Goal: Information Seeking & Learning: Learn about a topic

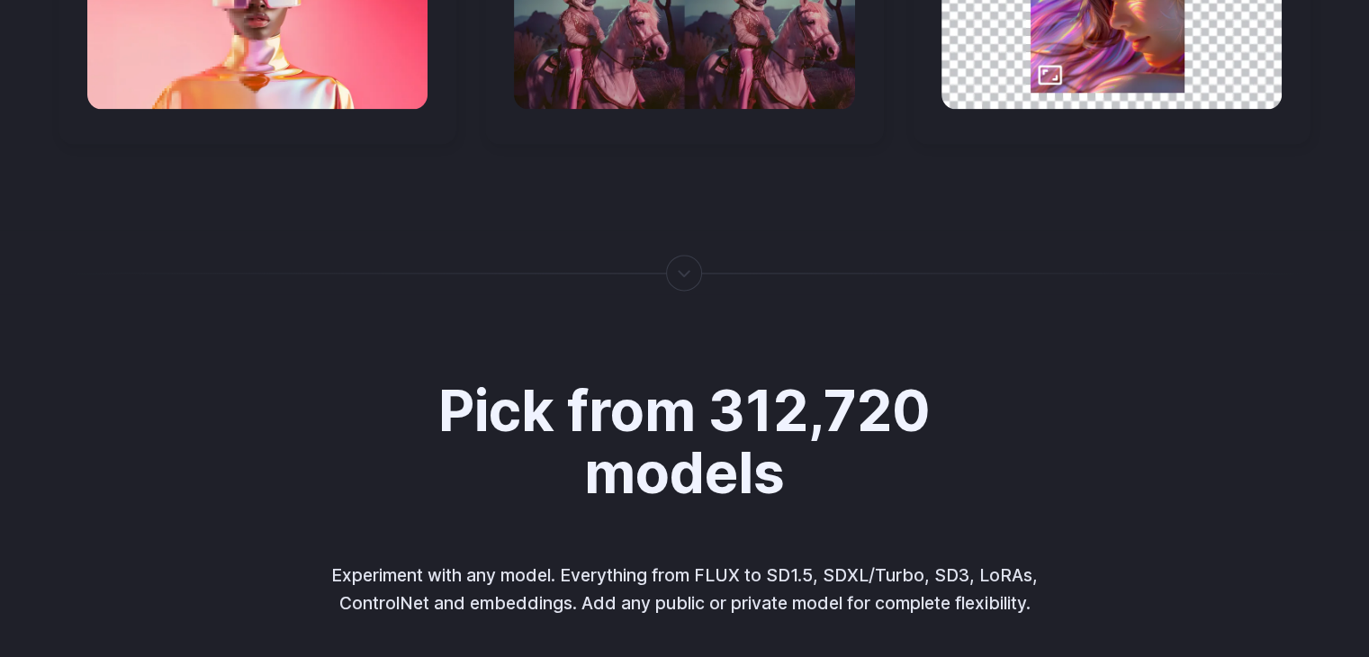
scroll to position [2372, 0]
click at [684, 272] on div at bounding box center [685, 272] width 2 height 0
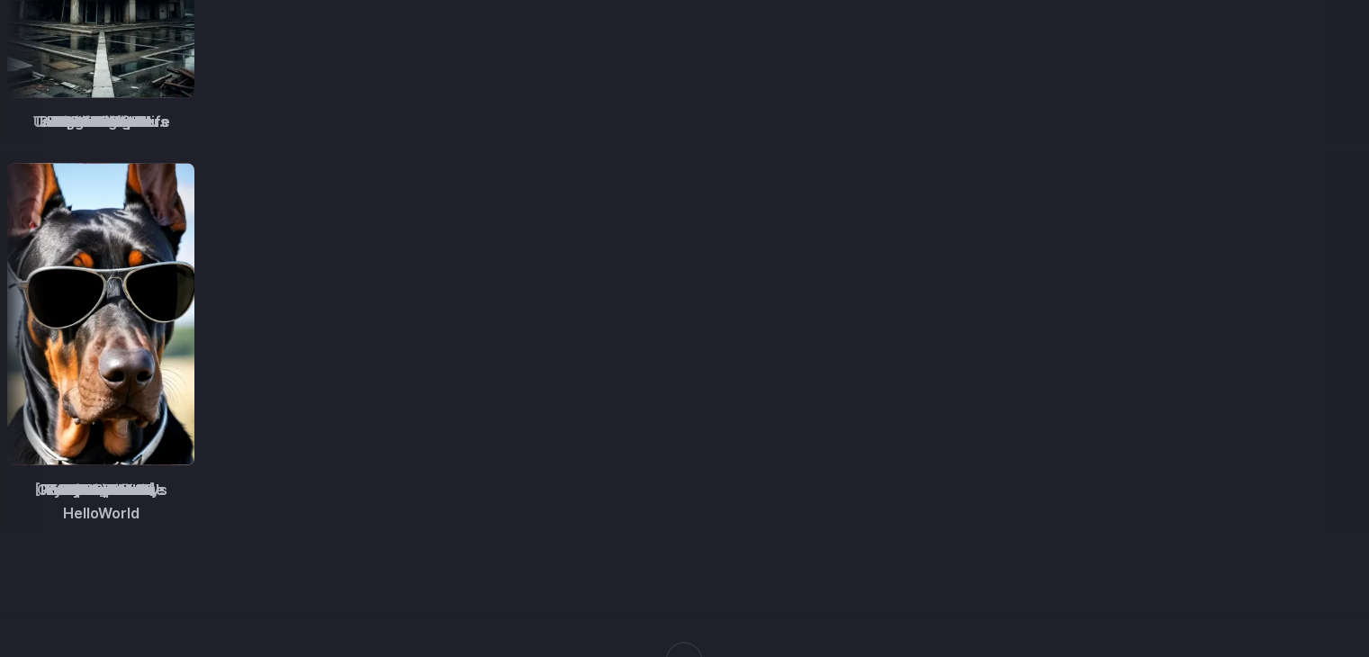
scroll to position [3286, 0]
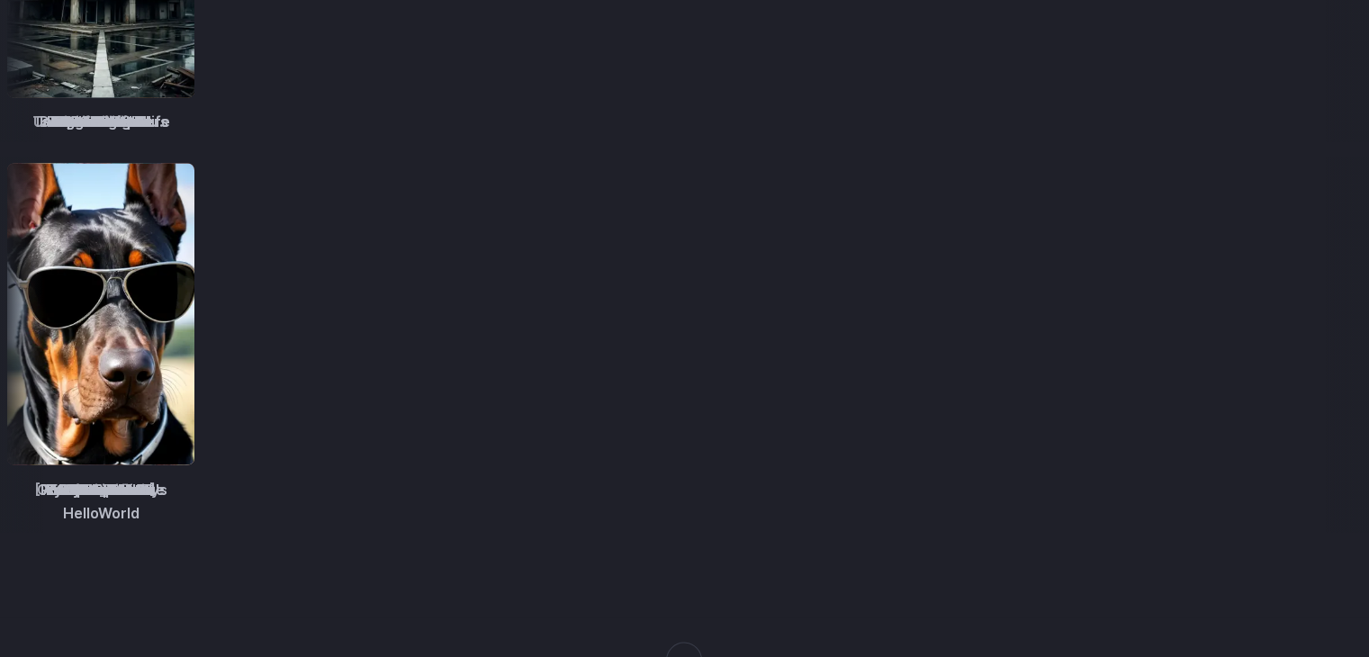
drag, startPoint x: 683, startPoint y: 319, endPoint x: 566, endPoint y: 292, distance: 120.1
click at [566, 292] on div "Absolute Reality RealCartoon3D Opendalle Photopedia Socarealism Robmix LEOSAM's…" at bounding box center [684, 344] width 1369 height 376
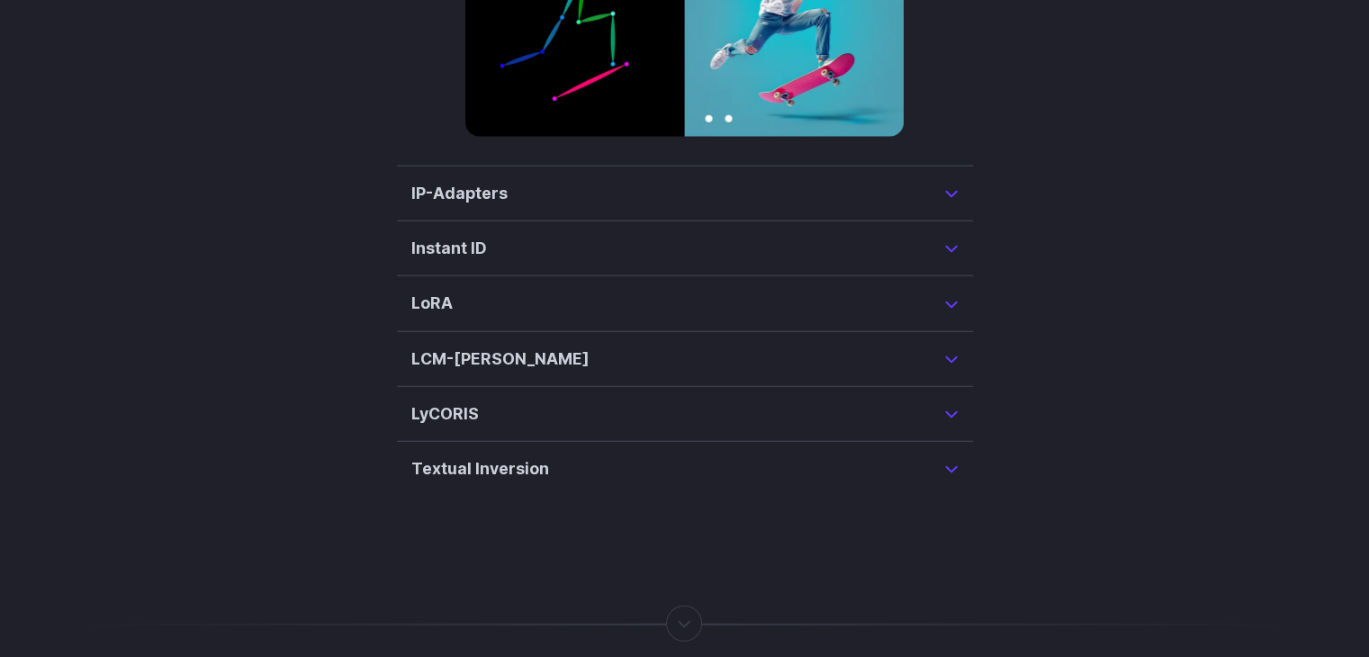
scroll to position [4555, 0]
click at [950, 345] on summary "LCM-[PERSON_NAME]" at bounding box center [684, 357] width 547 height 25
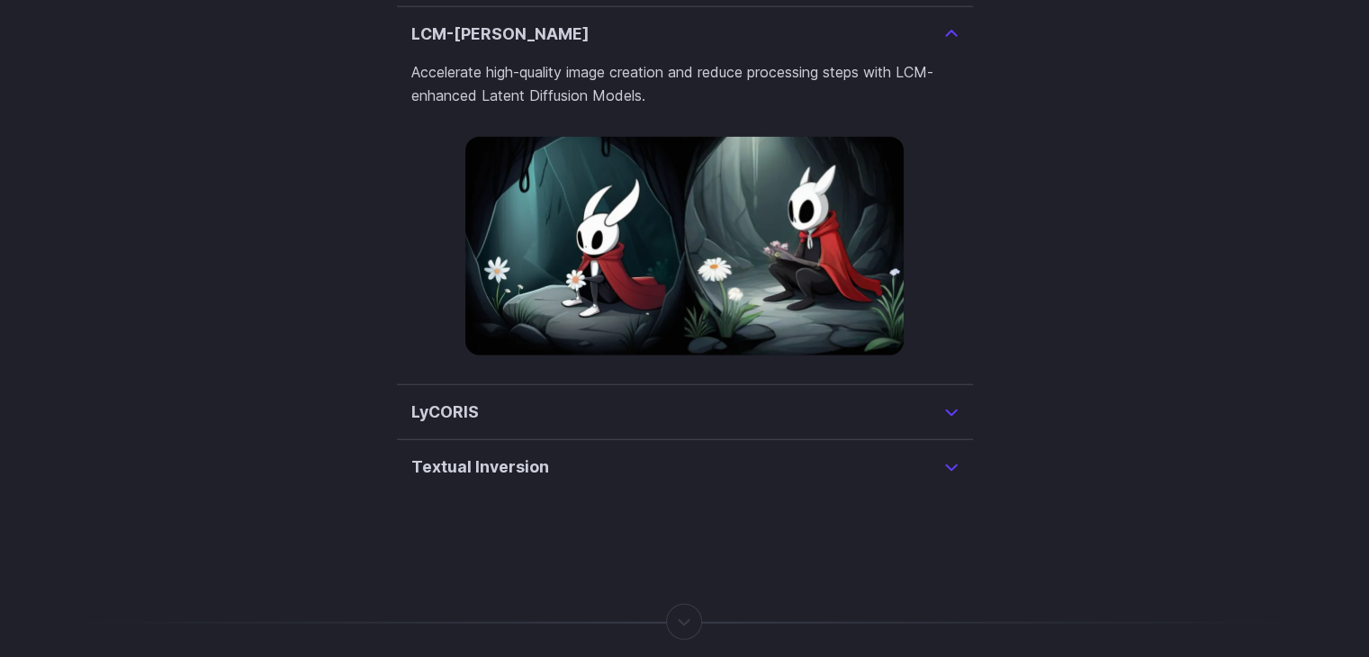
scroll to position [4426, 0]
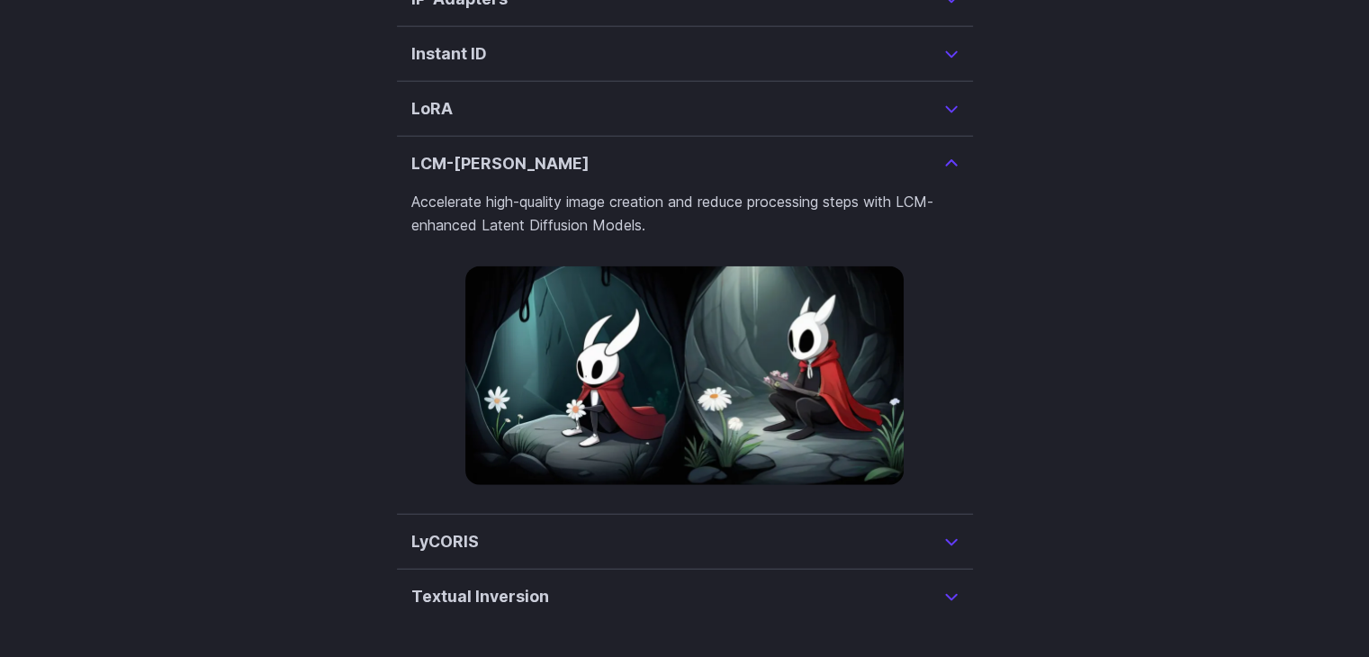
click at [954, 151] on summary "LCM-[PERSON_NAME]" at bounding box center [684, 163] width 547 height 25
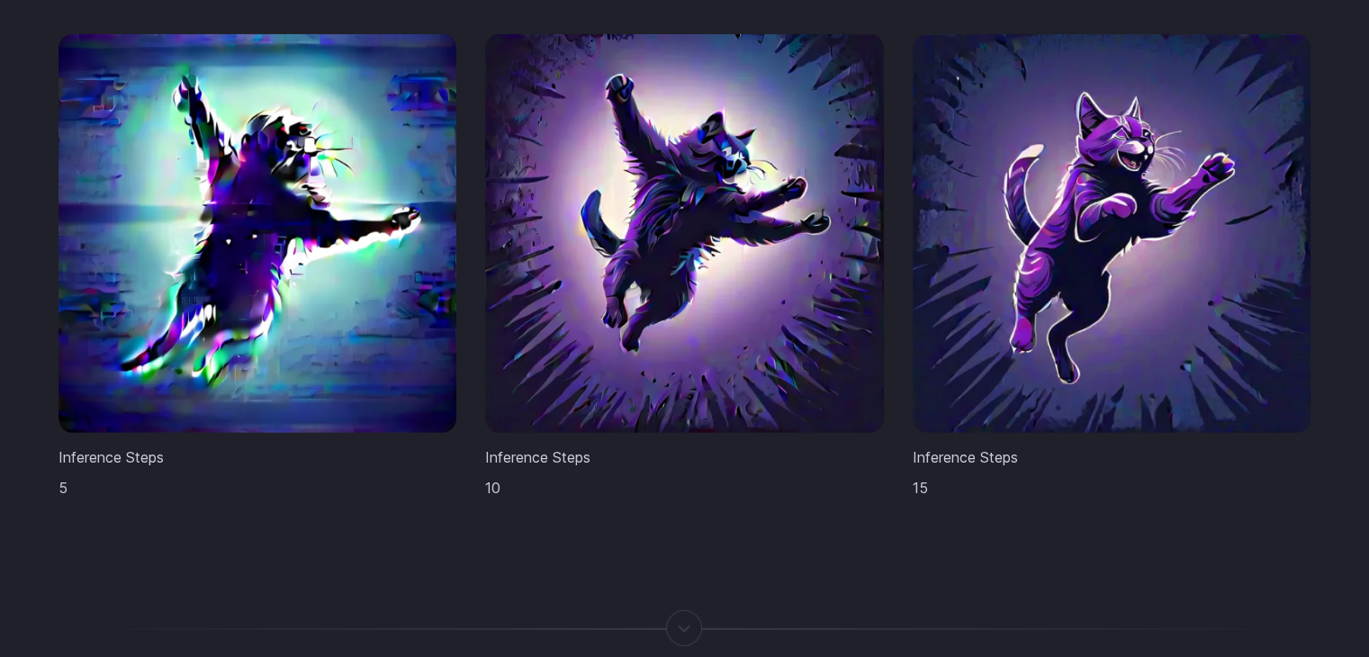
scroll to position [5346, 0]
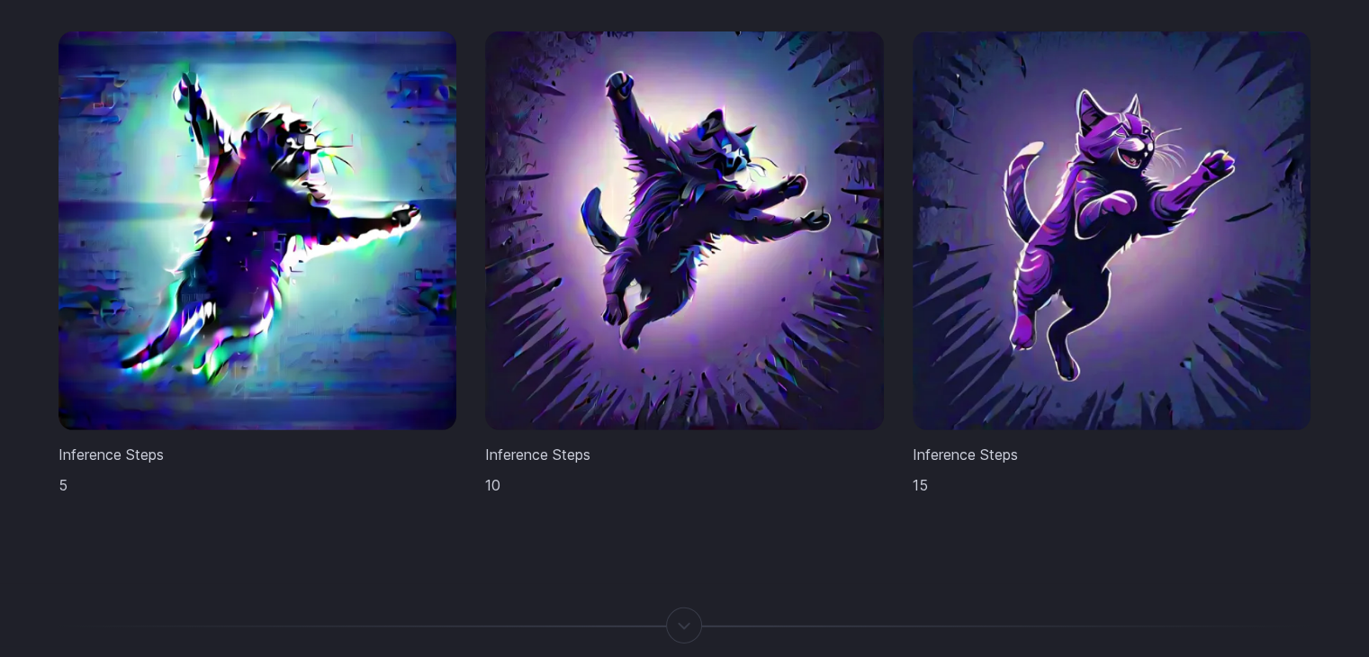
click at [607, 347] on img at bounding box center [684, 230] width 399 height 399
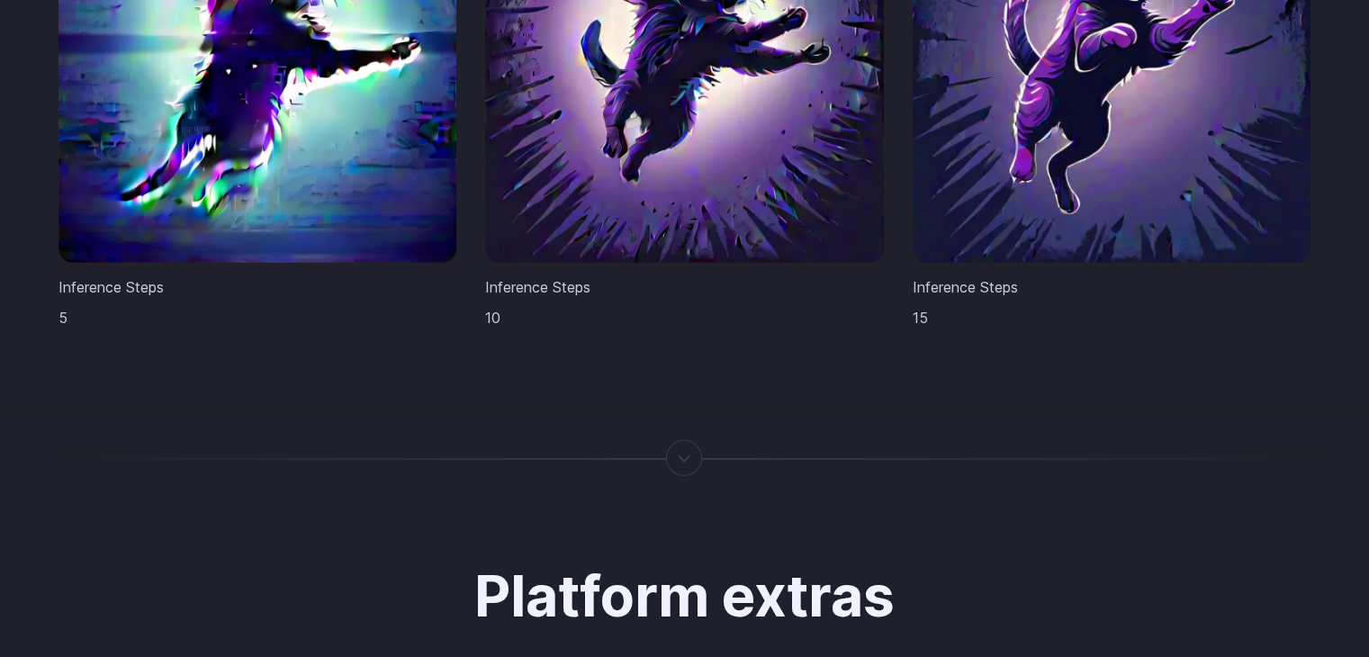
scroll to position [5524, 0]
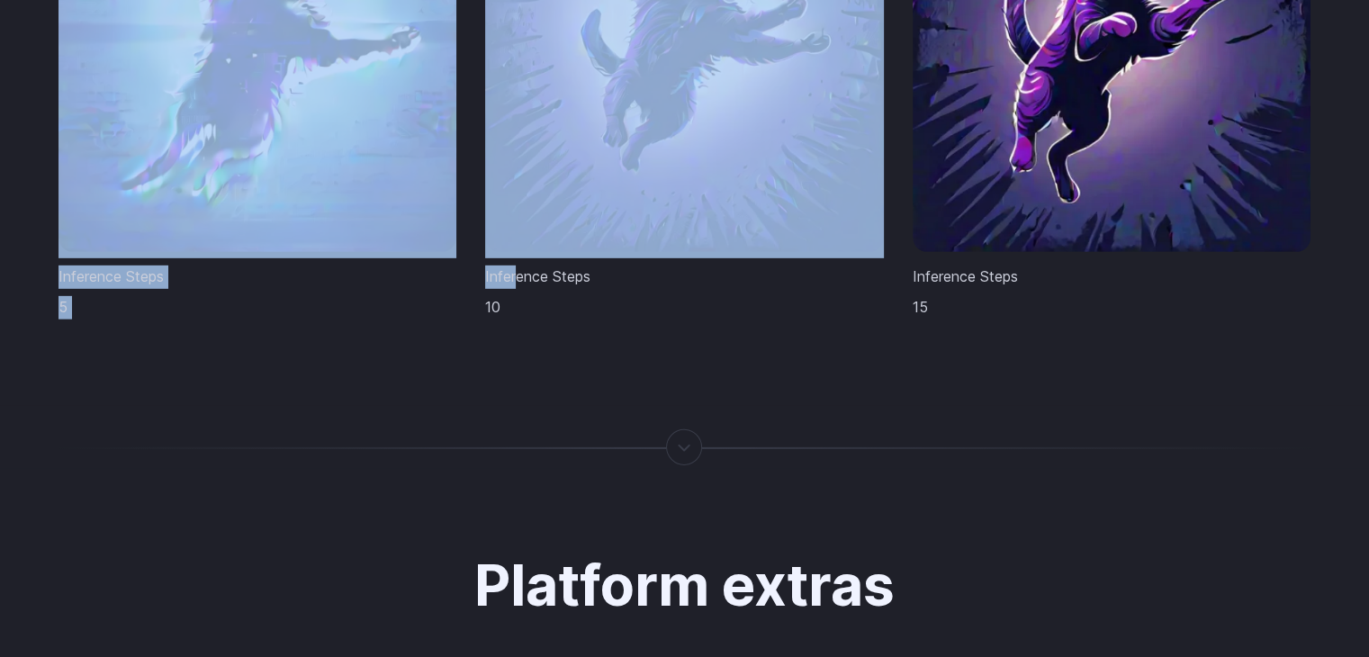
drag, startPoint x: 515, startPoint y: 277, endPoint x: 421, endPoint y: 265, distance: 94.3
click at [421, 265] on div "Inference Steps 5 Inference Steps 10 Inference Steps 15" at bounding box center [684, 85] width 1253 height 465
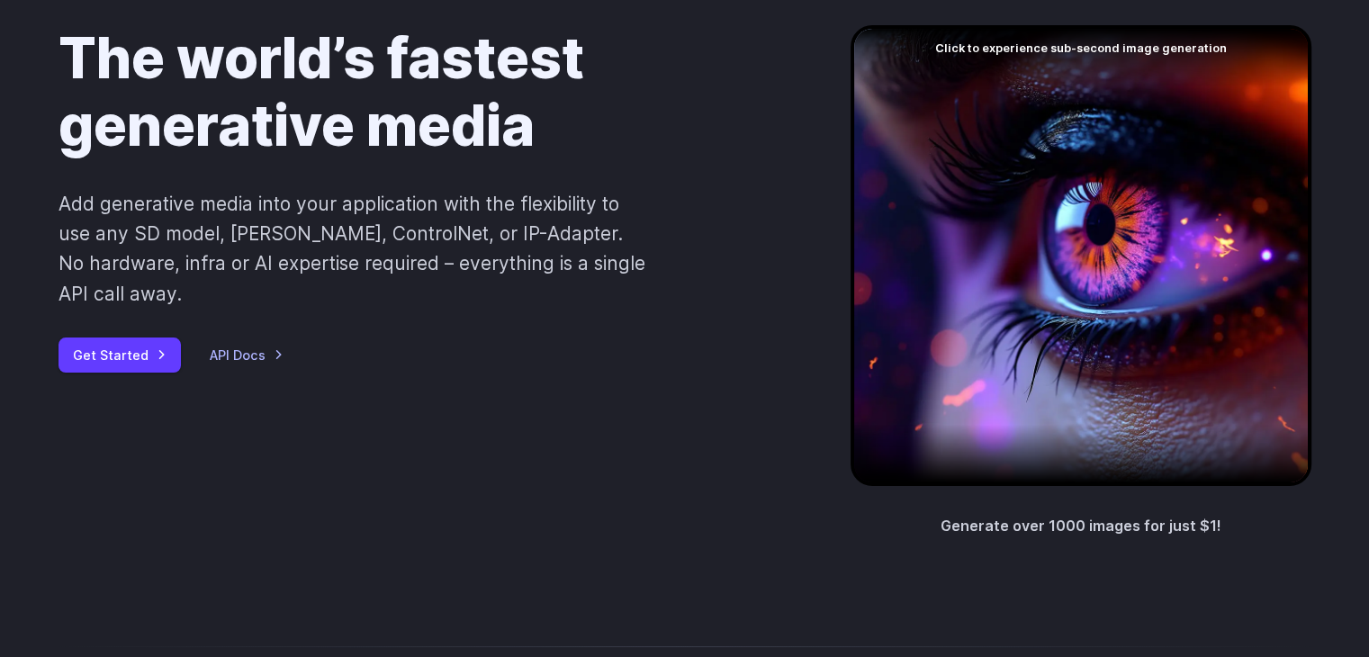
scroll to position [0, 0]
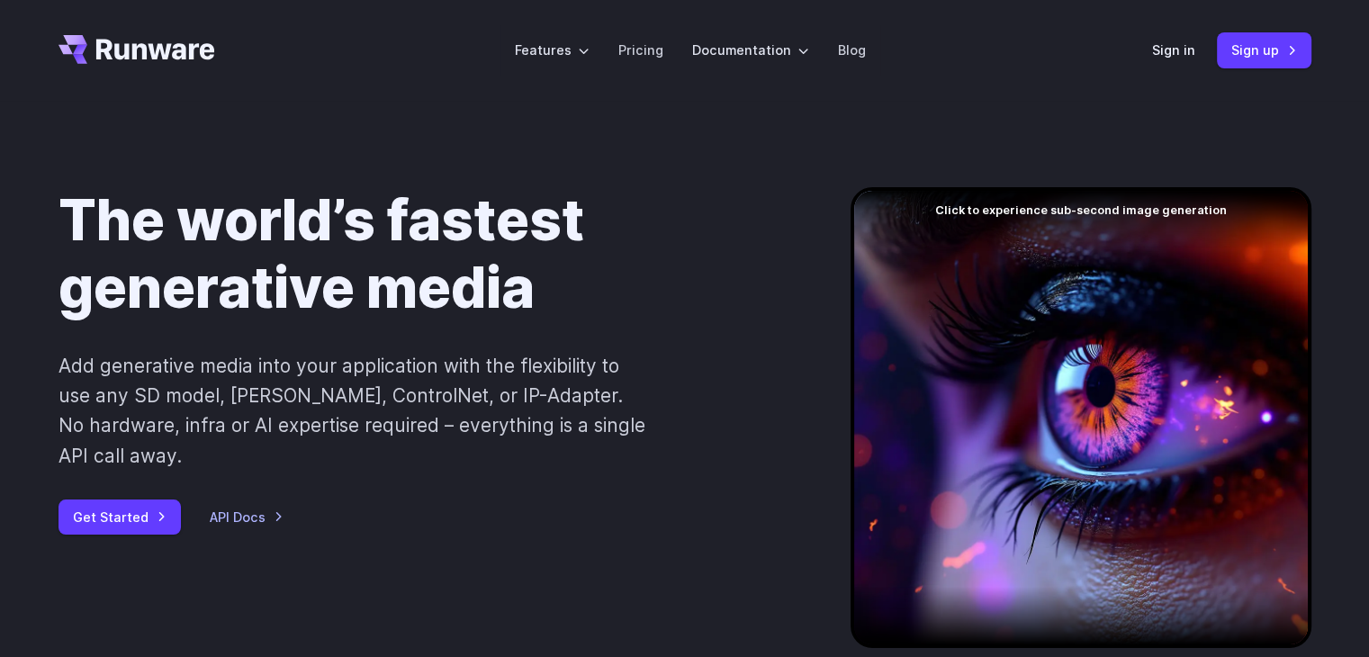
click at [1004, 281] on div at bounding box center [1080, 417] width 461 height 461
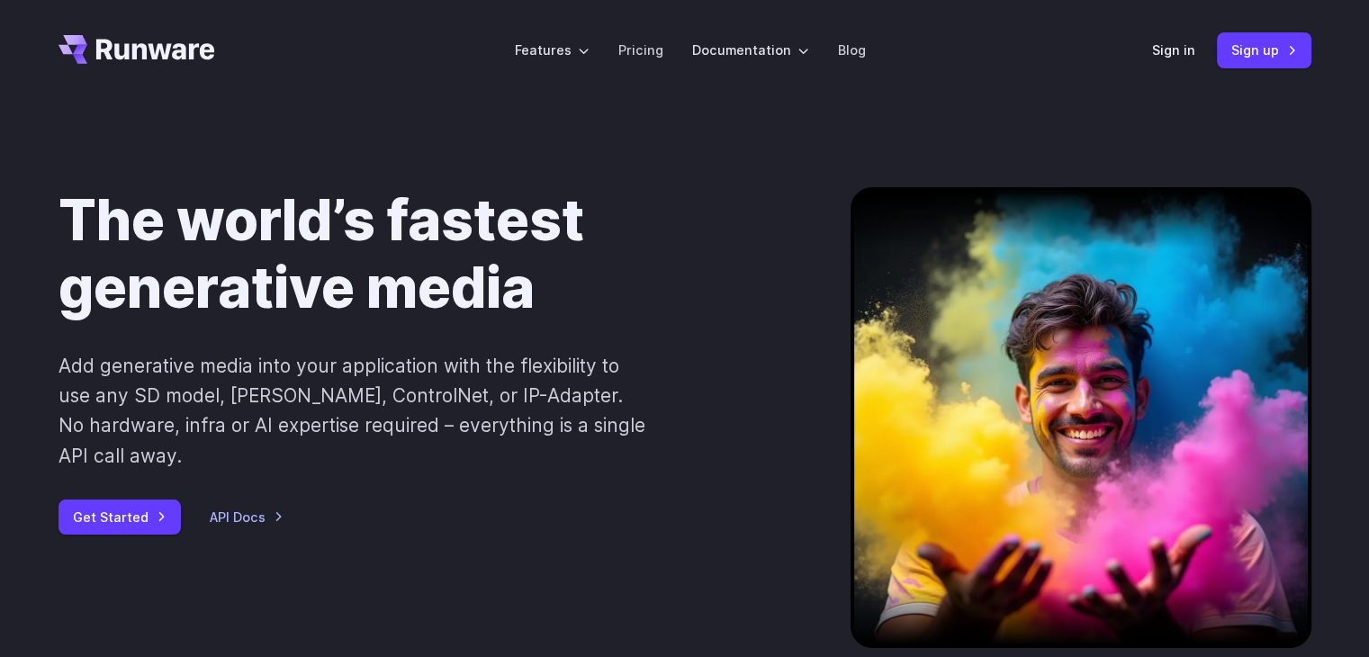
click at [1004, 281] on div at bounding box center [1080, 417] width 461 height 461
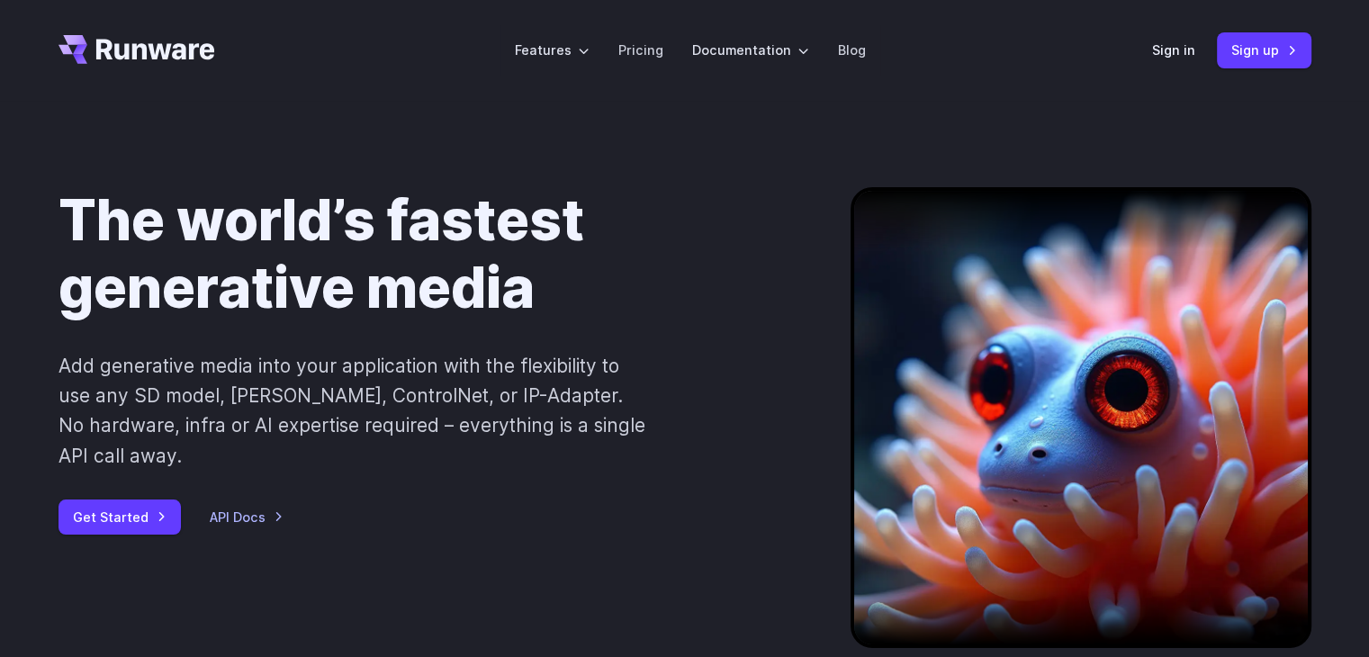
click at [1004, 281] on div at bounding box center [1080, 417] width 461 height 461
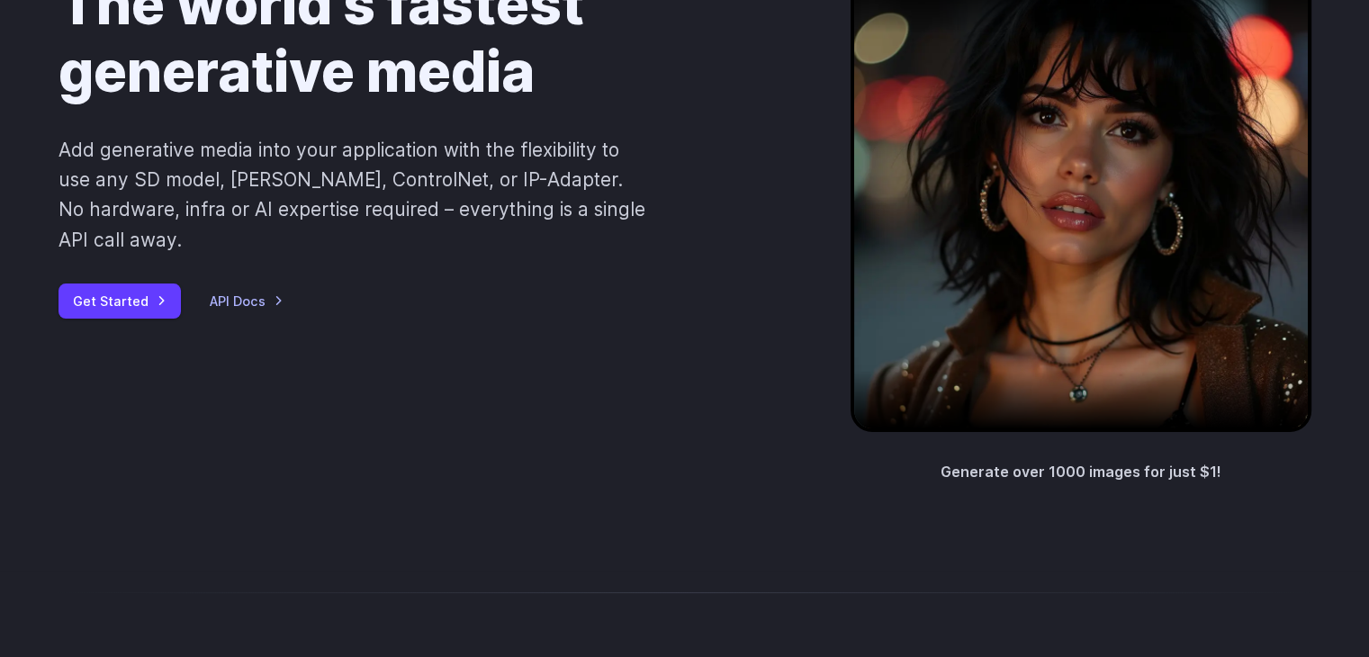
scroll to position [219, 0]
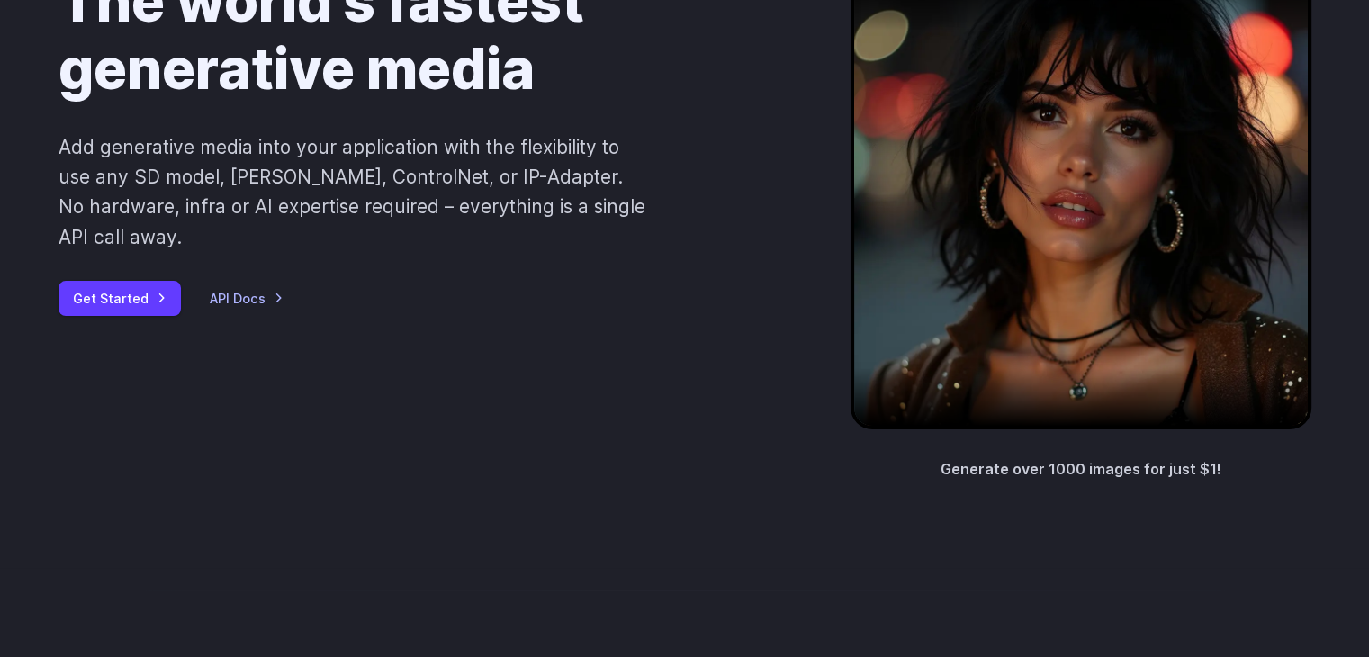
click at [1116, 253] on div at bounding box center [1080, 199] width 461 height 461
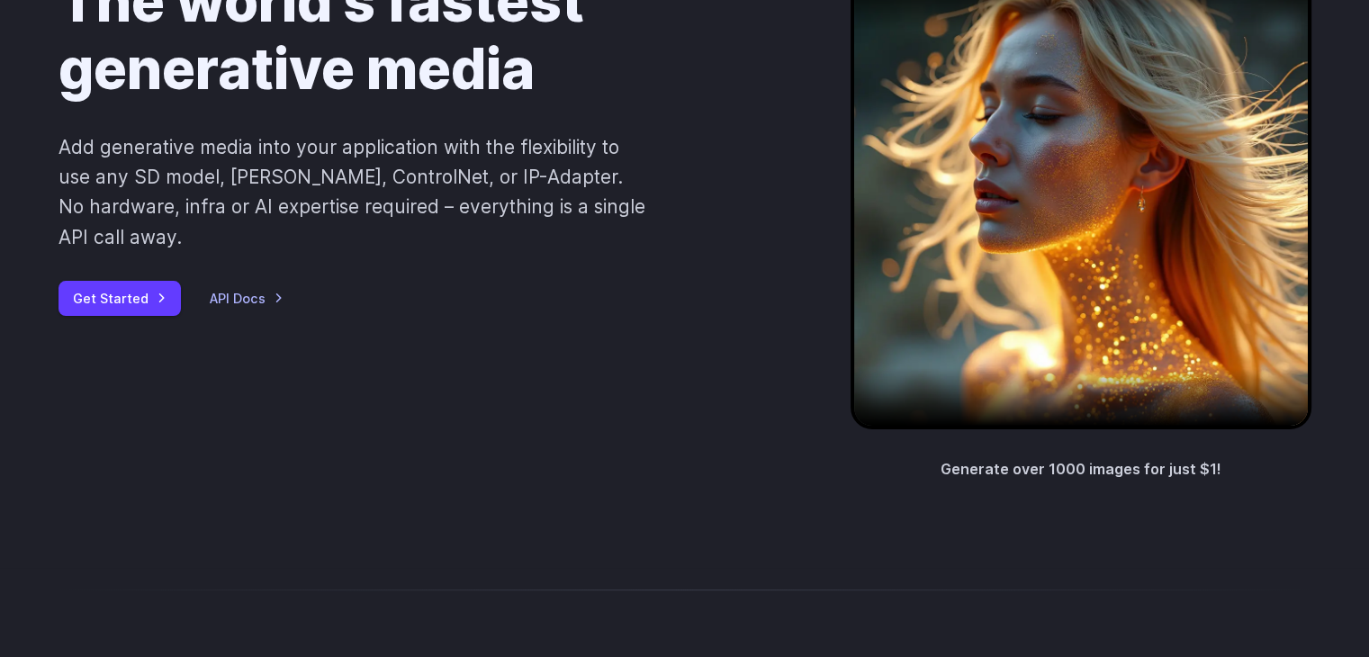
scroll to position [0, 0]
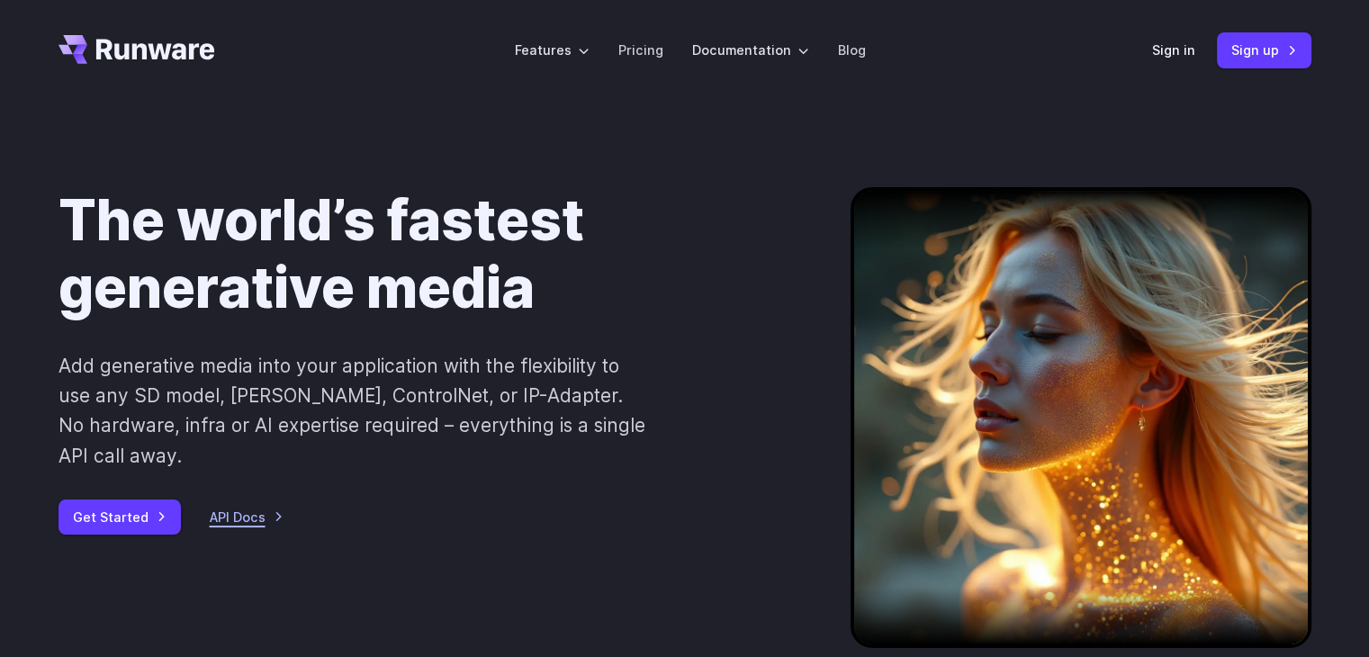
click at [227, 507] on link "API Docs" at bounding box center [247, 517] width 74 height 21
